Goal: Navigation & Orientation: Find specific page/section

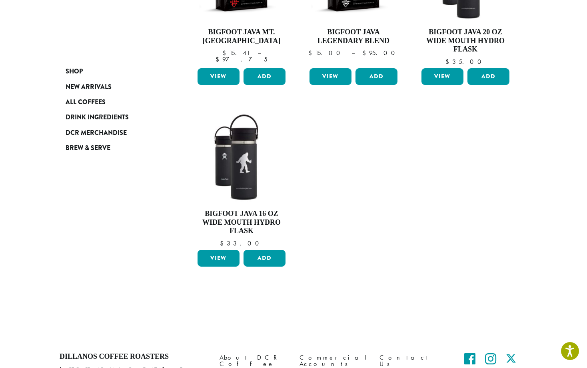
scroll to position [203, 0]
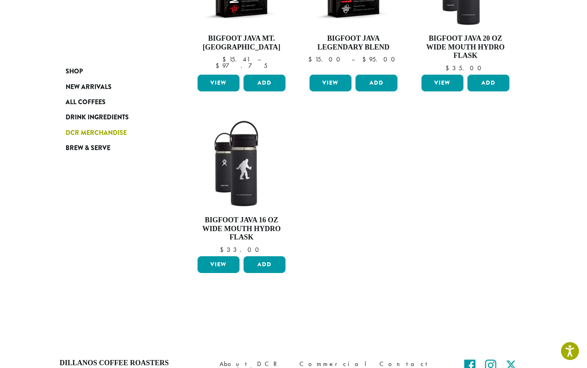
click at [115, 131] on span "DCR Merchandise" at bounding box center [96, 133] width 61 height 10
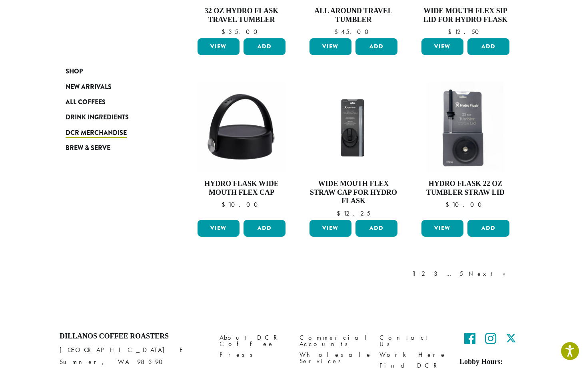
scroll to position [663, 0]
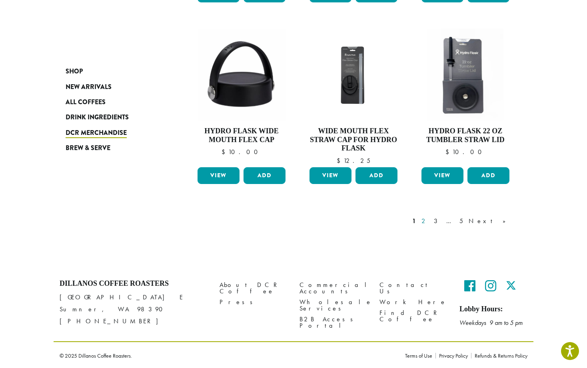
click at [430, 219] on link "2" at bounding box center [425, 222] width 10 height 10
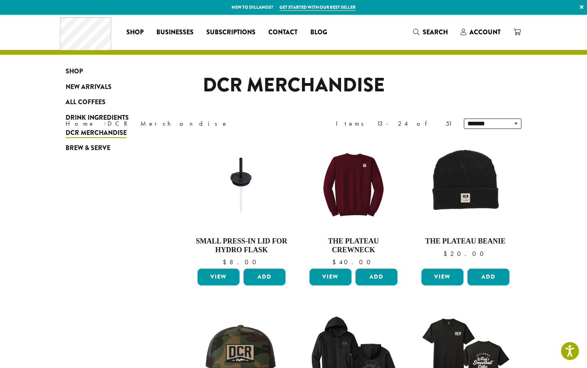
scroll to position [638, 0]
